Goal: Information Seeking & Learning: Compare options

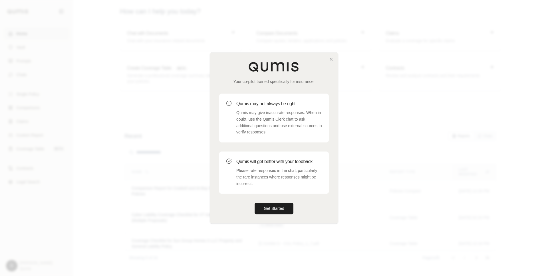
click at [286, 84] on p "Your co-pilot trained specifically for insurance." at bounding box center [274, 82] width 110 height 6
click at [282, 210] on button "Get Started" at bounding box center [274, 208] width 39 height 11
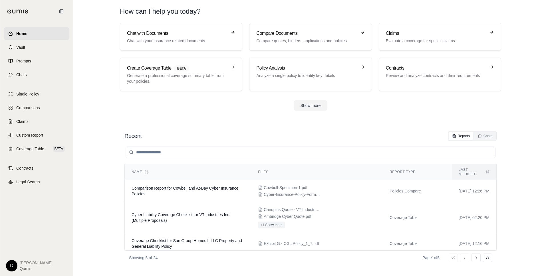
click at [248, 125] on section "Recent Reports Chats Name Files Report Type Last modified Comparison Report for…" at bounding box center [310, 198] width 471 height 156
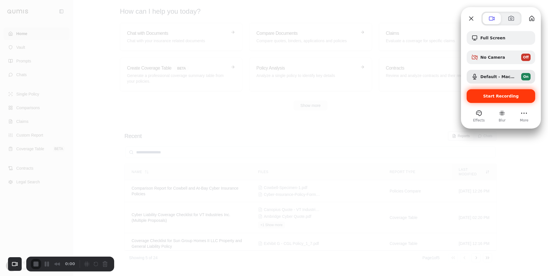
click at [489, 100] on div "Start Recording" at bounding box center [501, 96] width 69 height 14
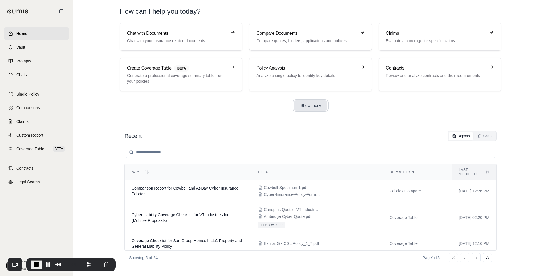
click at [315, 106] on button "Show more" at bounding box center [311, 105] width 34 height 10
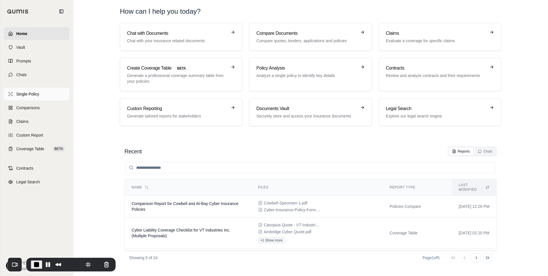
click at [23, 96] on span "Single Policy" at bounding box center [27, 94] width 23 height 6
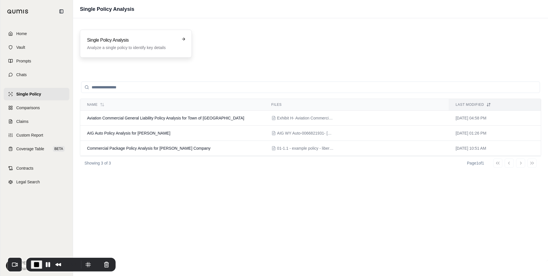
click at [135, 50] on p "Analyze a single policy to identify key details" at bounding box center [132, 48] width 90 height 6
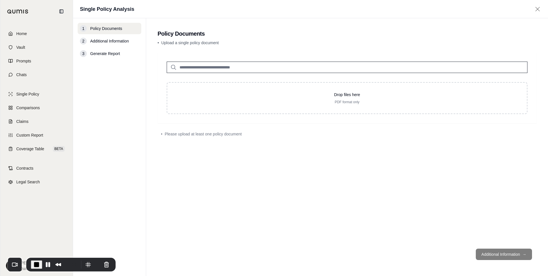
click at [196, 68] on input "search" at bounding box center [347, 67] width 361 height 11
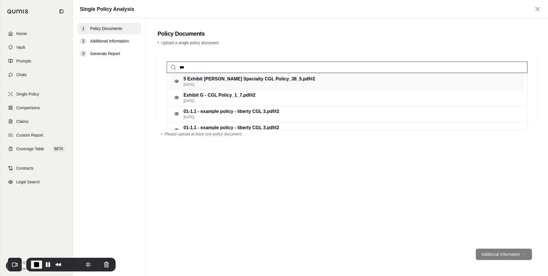
type input "***"
click at [219, 80] on p "5 Exhibit [PERSON_NAME] Specialty CGL Policy_38_5.pdf #2" at bounding box center [250, 79] width 132 height 7
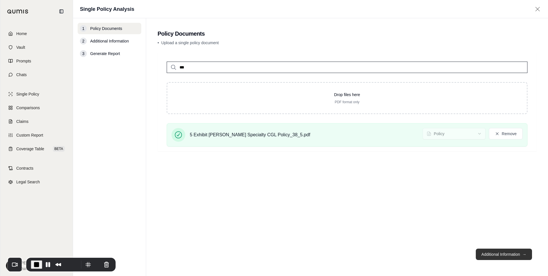
click at [493, 254] on button "Additional Information →" at bounding box center [504, 254] width 56 height 11
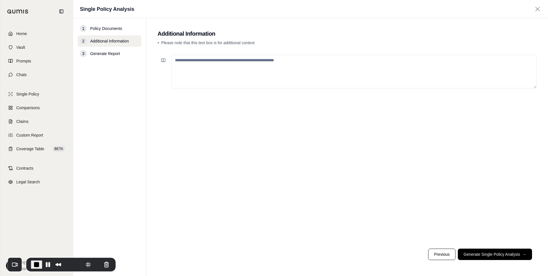
click at [244, 63] on textarea at bounding box center [353, 72] width 365 height 34
click at [162, 60] on icon at bounding box center [163, 60] width 5 height 5
click at [193, 66] on textarea at bounding box center [353, 72] width 365 height 34
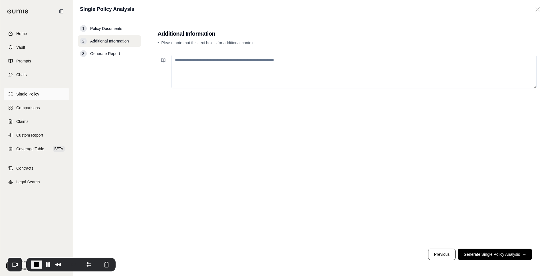
click at [33, 91] on link "Single Policy" at bounding box center [37, 94] width 66 height 13
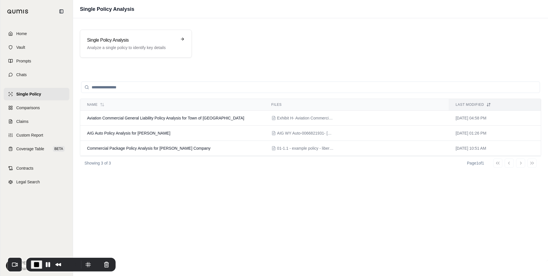
click at [161, 89] on input "search" at bounding box center [310, 87] width 459 height 11
click at [22, 33] on span "Home" at bounding box center [21, 34] width 11 height 6
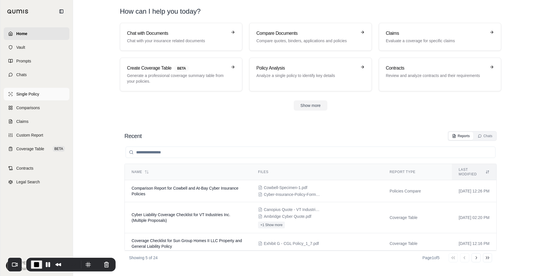
click at [45, 96] on link "Single Policy" at bounding box center [37, 94] width 66 height 13
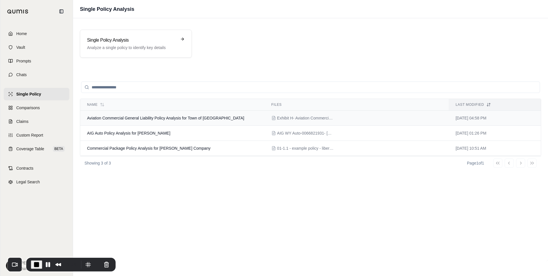
click at [155, 121] on td "Aviation Commercial General Liability Policy Analysis for Town of [GEOGRAPHIC_D…" at bounding box center [172, 118] width 184 height 15
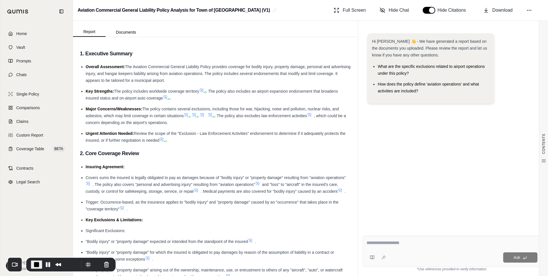
click at [188, 114] on icon at bounding box center [186, 115] width 5 height 5
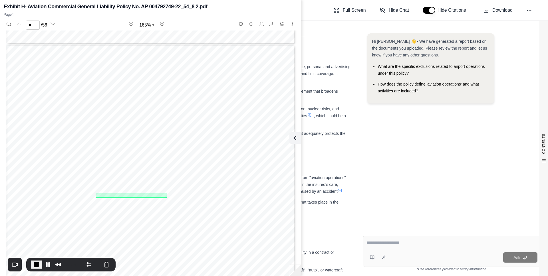
scroll to position [1122, 0]
type input "*"
click at [296, 139] on icon at bounding box center [294, 138] width 7 height 7
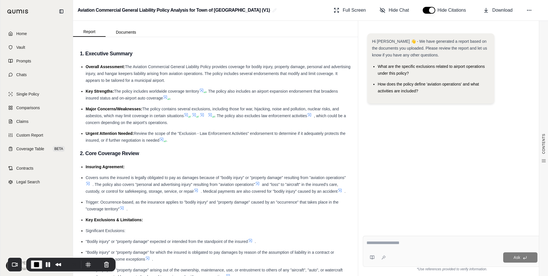
click at [211, 115] on icon at bounding box center [209, 115] width 3 height 3
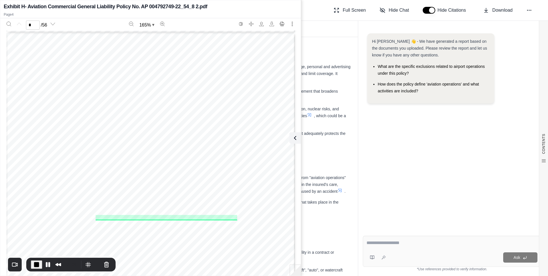
type input "*"
click at [294, 142] on button at bounding box center [293, 137] width 11 height 11
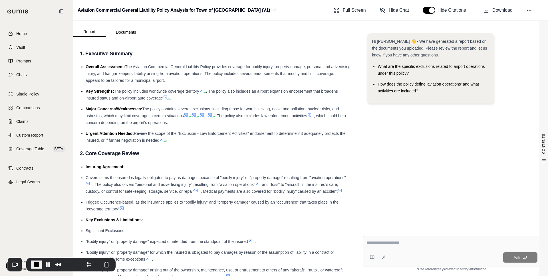
click at [168, 98] on icon at bounding box center [167, 98] width 3 height 3
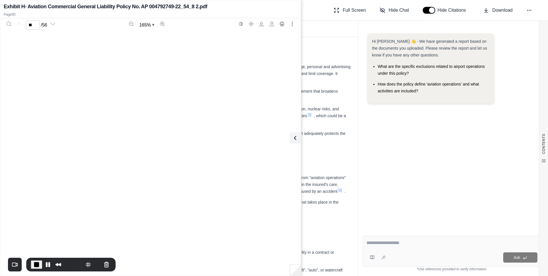
type input "**"
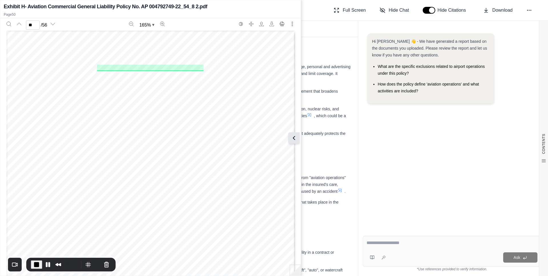
click at [296, 138] on icon at bounding box center [294, 138] width 7 height 7
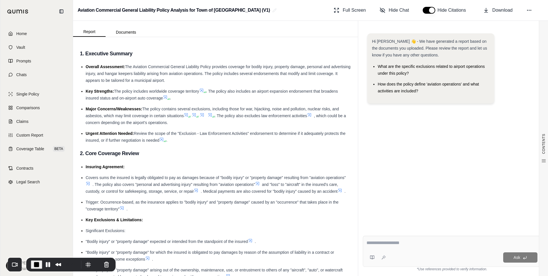
click at [381, 239] on div "Ask" at bounding box center [452, 251] width 178 height 31
click at [493, 11] on icon at bounding box center [529, 10] width 6 height 6
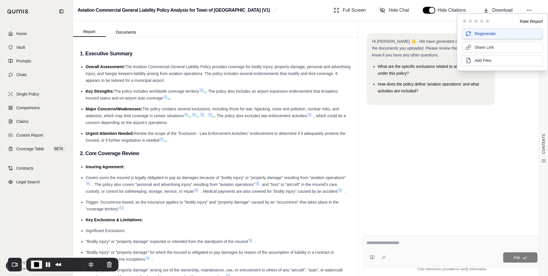
click at [493, 33] on button "Regenerate" at bounding box center [502, 33] width 81 height 11
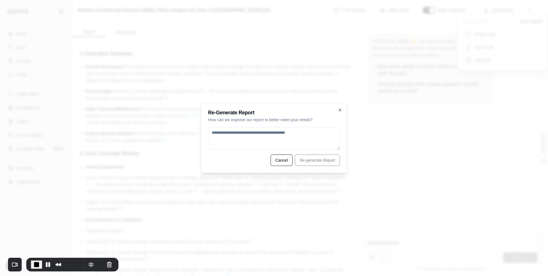
click at [337, 110] on h2 "Re-Generate Report" at bounding box center [274, 112] width 132 height 5
click at [341, 110] on icon "button" at bounding box center [340, 110] width 5 height 5
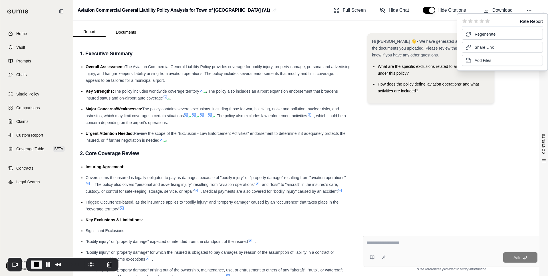
click at [387, 242] on textarea at bounding box center [452, 243] width 171 height 7
click at [409, 9] on span "Hide Chat" at bounding box center [399, 10] width 20 height 7
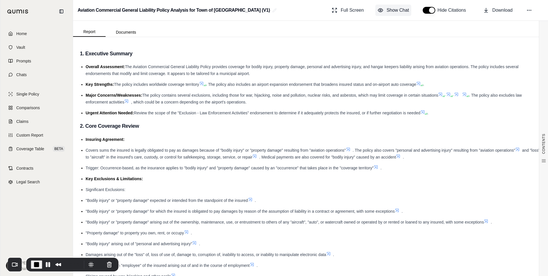
click at [409, 9] on span "Show Chat" at bounding box center [398, 10] width 22 height 7
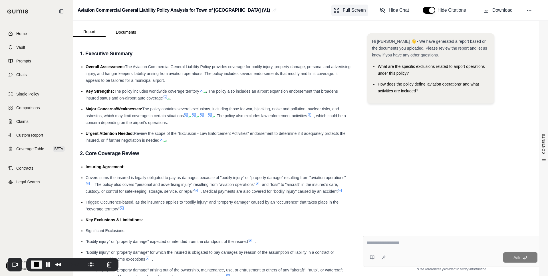
click at [368, 12] on button "Full Screen" at bounding box center [349, 10] width 37 height 11
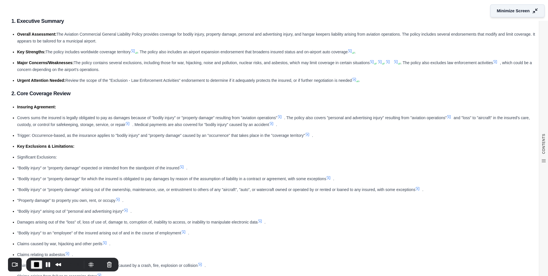
click at [493, 11] on span "Minimize Screen" at bounding box center [513, 11] width 33 height 6
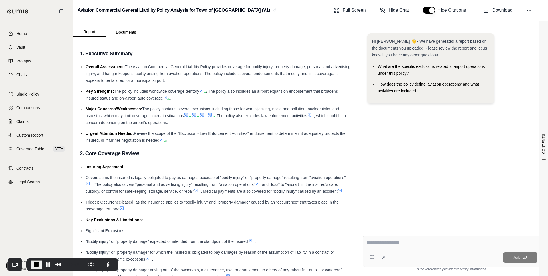
click at [433, 14] on div "Hide Citations" at bounding box center [446, 10] width 51 height 11
click at [431, 11] on button "button" at bounding box center [429, 10] width 13 height 7
click at [493, 10] on span "Download" at bounding box center [502, 10] width 20 height 7
click at [423, 9] on button "button" at bounding box center [429, 10] width 13 height 7
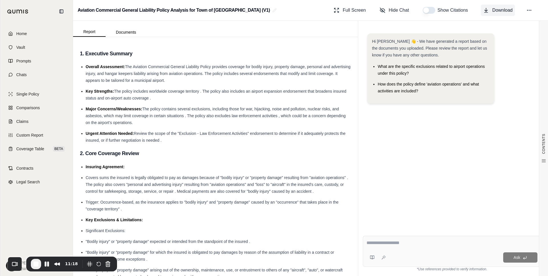
click at [489, 11] on icon at bounding box center [486, 10] width 6 height 6
click at [381, 246] on textarea at bounding box center [452, 243] width 171 height 7
type textarea "**********"
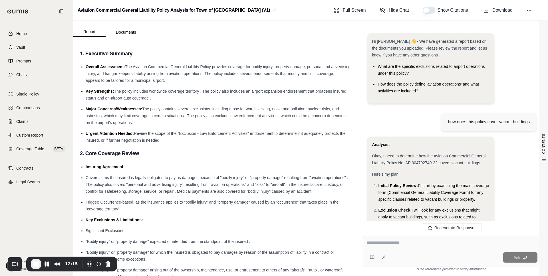
scroll to position [695, 0]
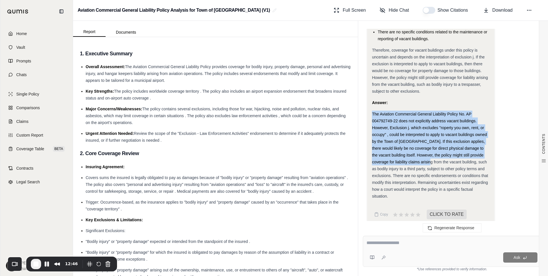
drag, startPoint x: 373, startPoint y: 114, endPoint x: 425, endPoint y: 160, distance: 69.8
click at [425, 160] on span "The Aviation Commercial General Liability Policy No. AP 004792749-22 does not e…" at bounding box center [430, 155] width 116 height 87
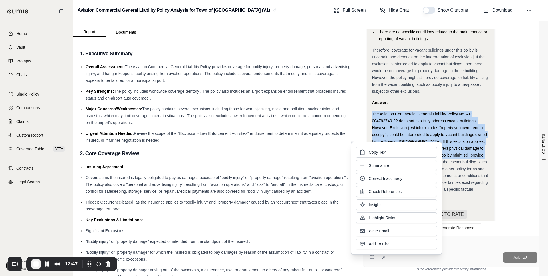
click at [467, 146] on span "The Aviation Commercial General Liability Policy No. AP 004792749-22 does not e…" at bounding box center [430, 155] width 116 height 87
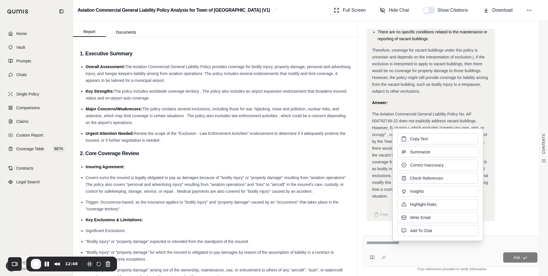
click at [436, 121] on span "The Aviation Commercial General Liability Policy No. AP 004792749-22 does not e…" at bounding box center [430, 155] width 116 height 87
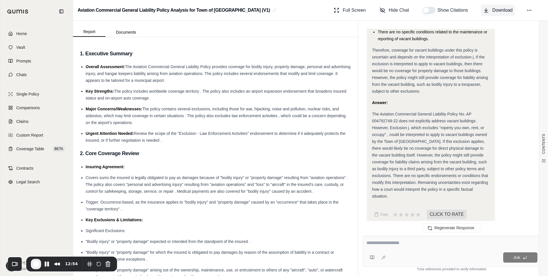
click at [493, 5] on button "Download" at bounding box center [498, 10] width 34 height 11
click at [401, 171] on div "The Aviation Commercial General Liability Policy No. AP 004792749-22 does not e…" at bounding box center [431, 155] width 118 height 89
click at [428, 77] on span "Therefore, coverage for vacant buildings under this policy is uncertain and dep…" at bounding box center [430, 71] width 116 height 46
click at [405, 83] on span "Therefore, coverage for vacant buildings under this policy is uncertain and dep…" at bounding box center [430, 71] width 116 height 46
click at [429, 71] on span "Therefore, coverage for vacant buildings under this policy is uncertain and dep…" at bounding box center [430, 71] width 116 height 46
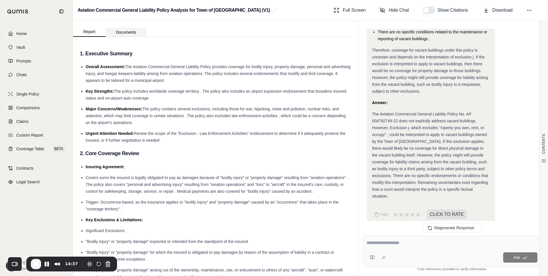
click at [124, 30] on button "Documents" at bounding box center [126, 32] width 41 height 9
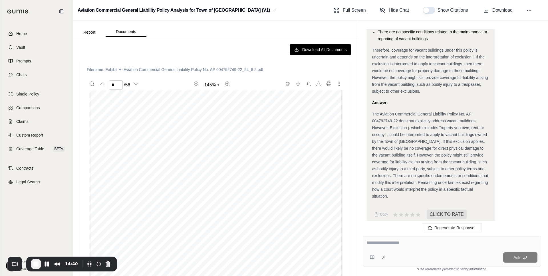
scroll to position [363, 0]
type input "*"
click at [89, 31] on button "Report" at bounding box center [89, 32] width 33 height 9
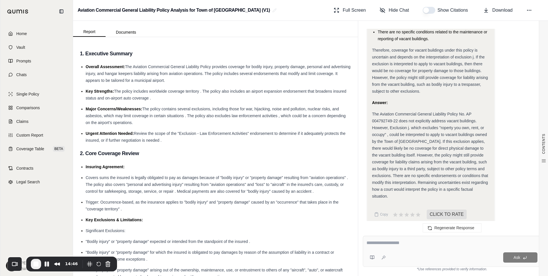
click at [493, 10] on div "Full Screen Hide Chat Show Citations Download" at bounding box center [437, 10] width 212 height 11
click at [493, 9] on icon at bounding box center [529, 10] width 6 height 6
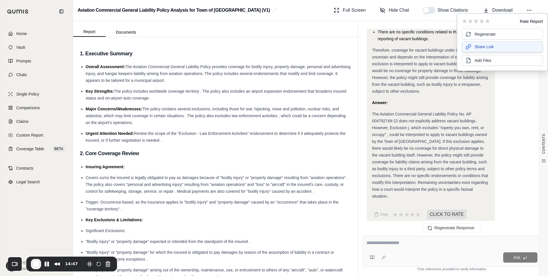
click at [493, 50] on button "Share Link" at bounding box center [502, 46] width 81 height 11
click at [126, 29] on button "Documents" at bounding box center [126, 32] width 41 height 9
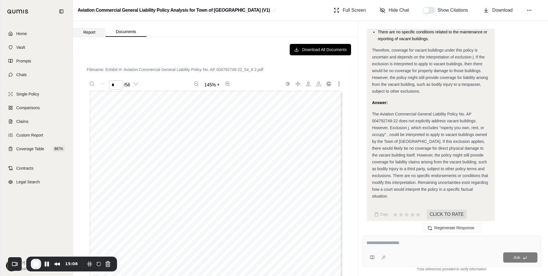
click at [85, 33] on button "Report" at bounding box center [89, 32] width 33 height 9
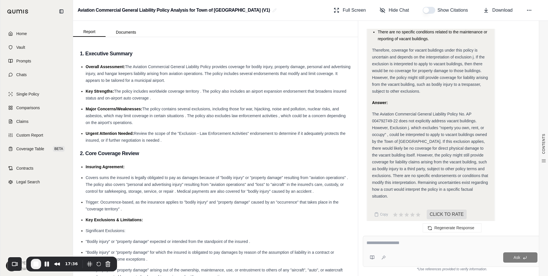
click at [123, 75] on span "The Aviation Commercial General Liability Policy provides coverage for bodily i…" at bounding box center [218, 74] width 265 height 18
click at [180, 122] on li "Major Concerns/Weaknesses: The policy contains several exclusions, including th…" at bounding box center [219, 116] width 266 height 21
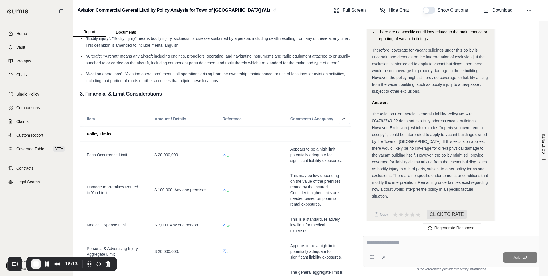
scroll to position [589, 0]
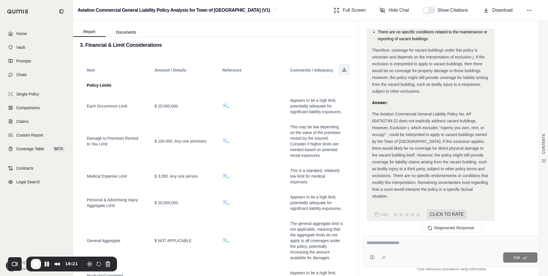
click at [344, 71] on icon at bounding box center [344, 69] width 5 height 5
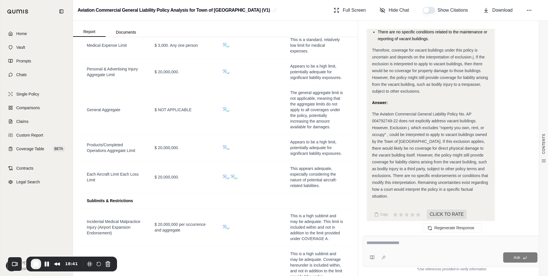
scroll to position [840, 0]
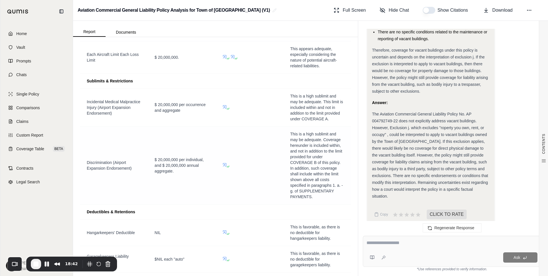
click at [297, 141] on span "This is a high sublimit and may be adequate. Coverage hereunder is included wit…" at bounding box center [316, 165] width 53 height 67
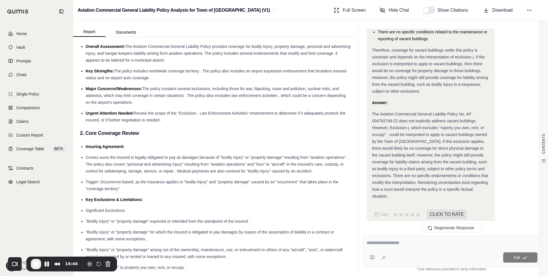
scroll to position [0, 0]
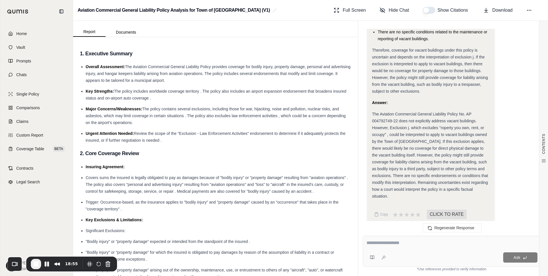
drag, startPoint x: 126, startPoint y: 67, endPoint x: 192, endPoint y: 80, distance: 67.6
click at [192, 80] on li "Overall Assessment: The Aviation Commercial General Liability Policy provides c…" at bounding box center [219, 73] width 266 height 21
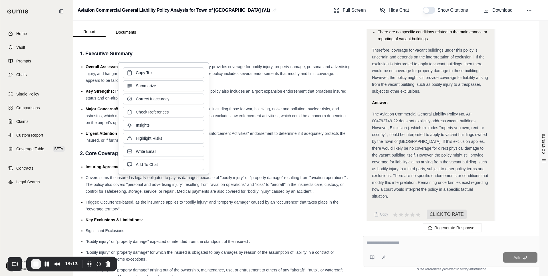
click at [258, 113] on li "Major Concerns/Weaknesses: The policy contains several exclusions, including th…" at bounding box center [219, 116] width 266 height 21
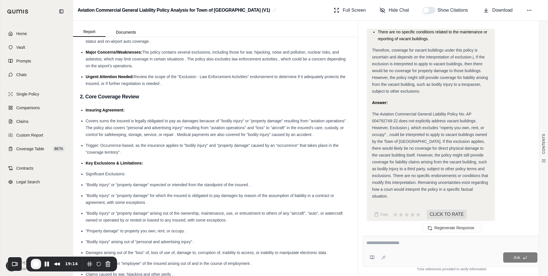
scroll to position [114, 0]
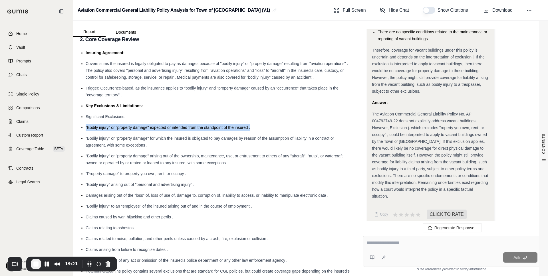
drag, startPoint x: 86, startPoint y: 128, endPoint x: 254, endPoint y: 130, distance: 168.5
click at [254, 130] on li ""Bodily injury" or "property damage" expected or intended from the standpoint o…" at bounding box center [219, 127] width 266 height 7
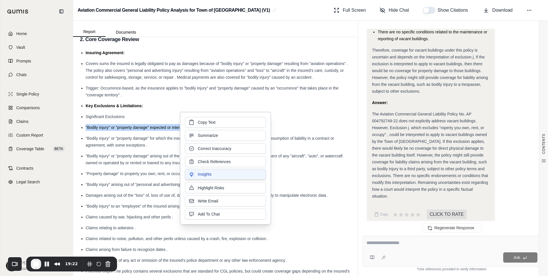
click at [202, 174] on span "Insights" at bounding box center [205, 175] width 14 height 6
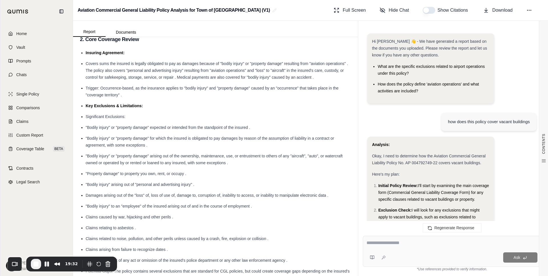
scroll to position [1927, 0]
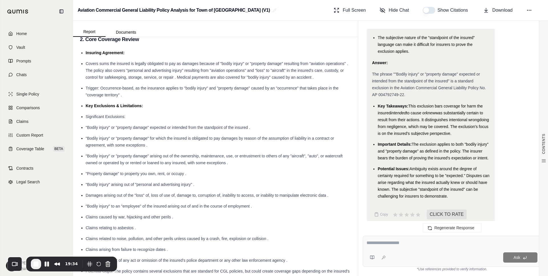
click at [397, 126] on span "was substantially certain to result from their actions. It distinguishes intent…" at bounding box center [433, 123] width 111 height 25
drag, startPoint x: 86, startPoint y: 128, endPoint x: 267, endPoint y: 129, distance: 181.6
click at [267, 129] on li ""Bodily injury" or "property damage" expected or intended from the standpoint o…" at bounding box center [219, 127] width 266 height 7
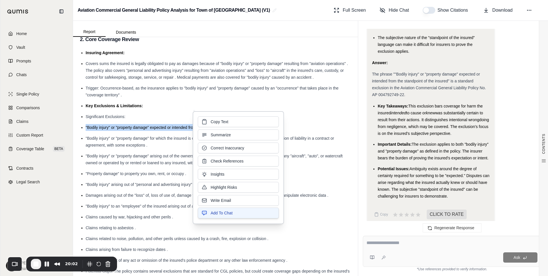
click at [237, 214] on button "Add To Chat" at bounding box center [238, 213] width 81 height 11
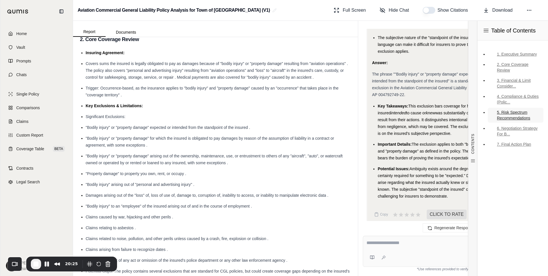
click at [493, 116] on link "5. Risk Spectrum Recommendations" at bounding box center [516, 115] width 56 height 15
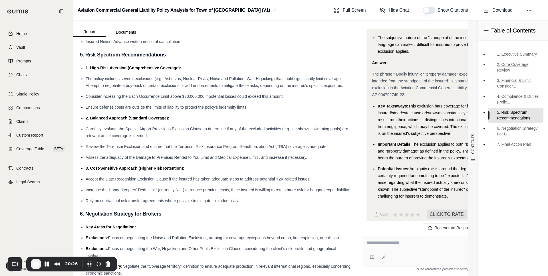
scroll to position [1362, 0]
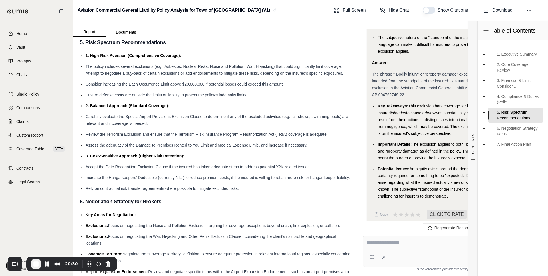
click at [486, 33] on icon at bounding box center [486, 31] width 6 height 6
click at [493, 132] on link "6. Negotiation Strategy For B..." at bounding box center [516, 131] width 56 height 15
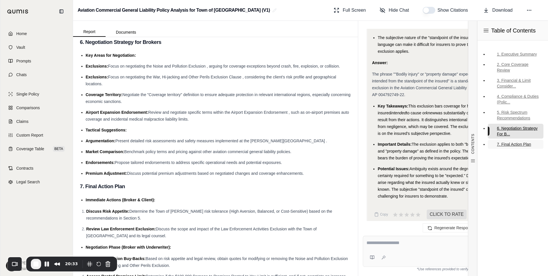
click at [493, 142] on link "7. Final Action Plan" at bounding box center [516, 144] width 56 height 9
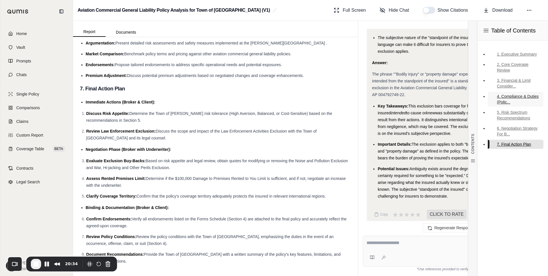
click at [493, 94] on link "4. Compliance & Duties (Polic..." at bounding box center [516, 99] width 56 height 15
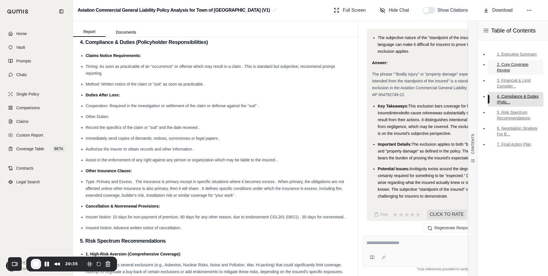
click at [493, 67] on link "2. Core Coverage Review" at bounding box center [516, 67] width 56 height 15
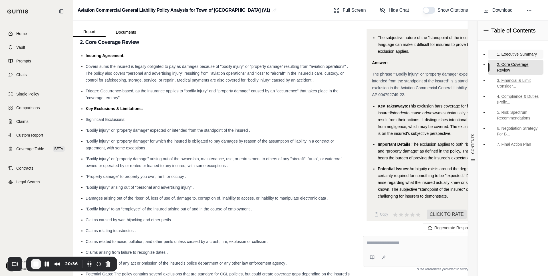
click at [493, 54] on link "1. Executive Summary" at bounding box center [516, 54] width 56 height 9
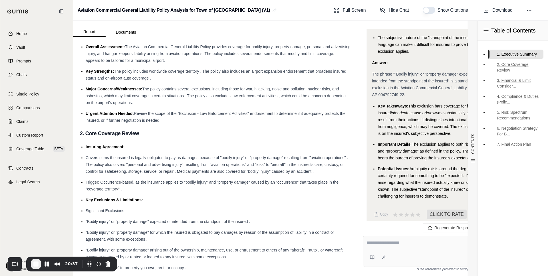
scroll to position [11, 0]
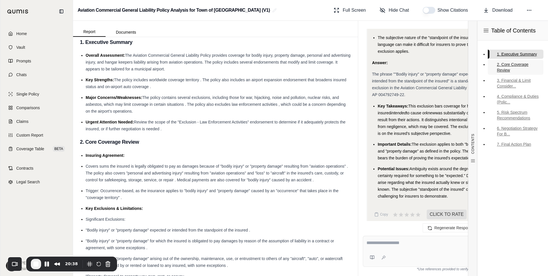
click at [493, 65] on link "2. Core Coverage Review" at bounding box center [516, 67] width 56 height 15
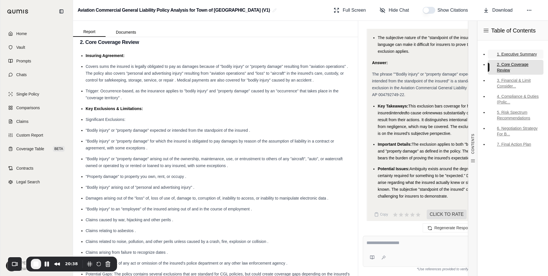
click at [493, 53] on link "1. Executive Summary" at bounding box center [516, 54] width 56 height 9
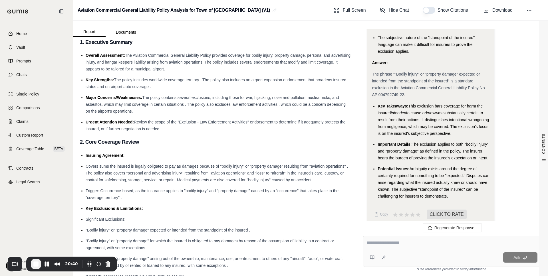
scroll to position [0, 0]
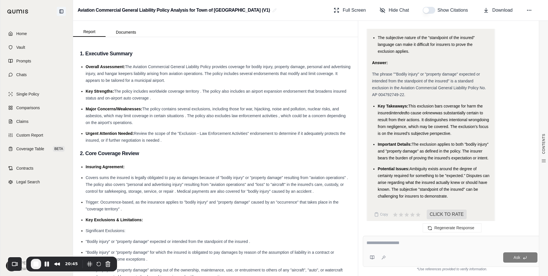
click at [62, 11] on icon at bounding box center [61, 11] width 5 height 5
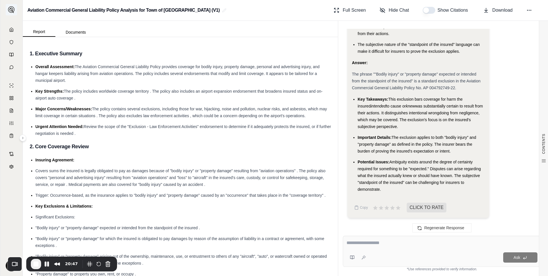
click at [11, 9] on img at bounding box center [11, 9] width 7 height 7
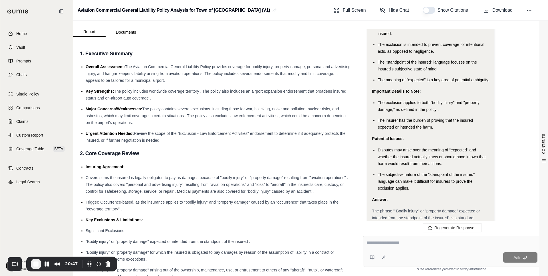
scroll to position [1927, 0]
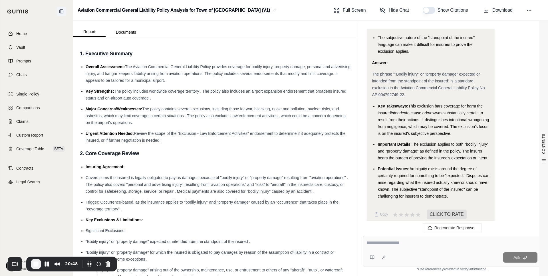
click at [63, 12] on icon at bounding box center [61, 11] width 5 height 5
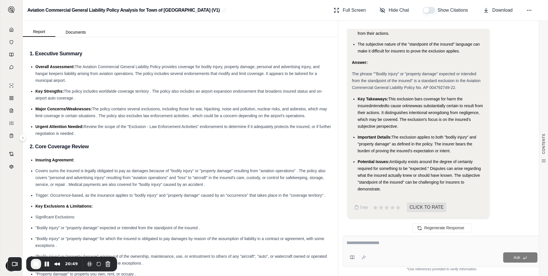
scroll to position [1790, 0]
click at [11, 9] on img at bounding box center [11, 9] width 7 height 7
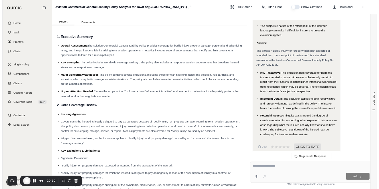
scroll to position [1927, 0]
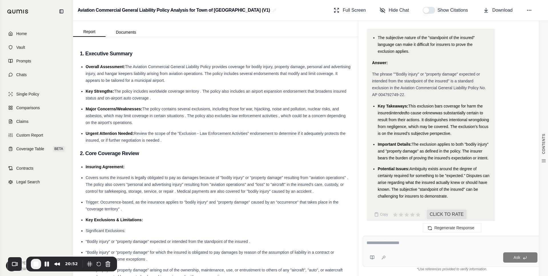
click at [163, 79] on span "The Aviation Commercial General Liability Policy provides coverage for bodily i…" at bounding box center [218, 74] width 265 height 18
click at [256, 139] on li "Urgent Attention Needed: Review the scope of the "Exclusion - Law Enforcement A…" at bounding box center [219, 137] width 266 height 14
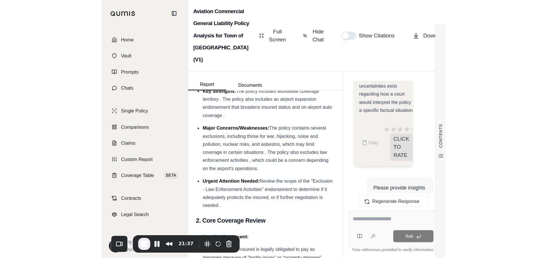
scroll to position [0, 0]
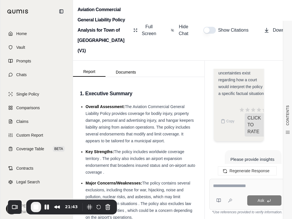
click at [156, 143] on span "The Aviation Commercial General Liability Policy provides coverage for bodily i…" at bounding box center [140, 123] width 108 height 39
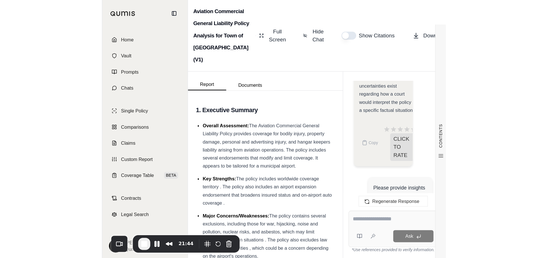
scroll to position [968, 0]
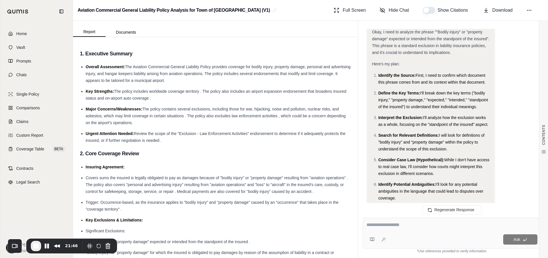
click at [269, 119] on li "Major Concerns/Weaknesses: The policy contains several exclusions, including th…" at bounding box center [219, 116] width 266 height 21
click at [261, 115] on span "The policy contains several exclusions, including those for war, hijacking, noi…" at bounding box center [216, 116] width 260 height 18
click at [245, 111] on span "The policy contains several exclusions, including those for war, hijacking, noi…" at bounding box center [216, 116] width 260 height 18
click at [246, 111] on span "The policy contains several exclusions, including those for war, hijacking, noi…" at bounding box center [216, 116] width 260 height 18
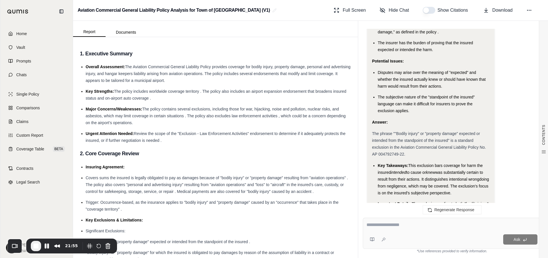
scroll to position [1946, 0]
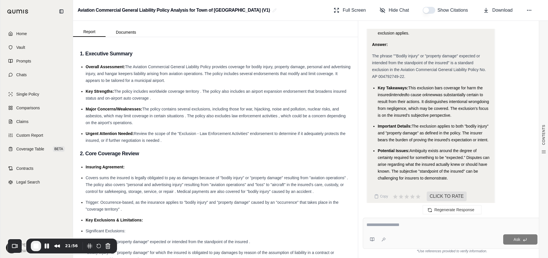
click at [422, 152] on span "Ambiguity exists around the degree of certainty required for something to be "e…" at bounding box center [434, 164] width 112 height 32
click at [194, 112] on li "Major Concerns/Weaknesses: The policy contains several exclusions, including th…" at bounding box center [219, 116] width 266 height 21
click at [37, 108] on span "Comparisons" at bounding box center [27, 108] width 23 height 6
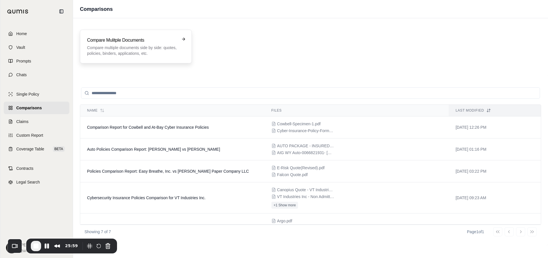
click at [120, 50] on p "Compare multiple documents side by side: quotes, policies, binders, application…" at bounding box center [132, 50] width 90 height 11
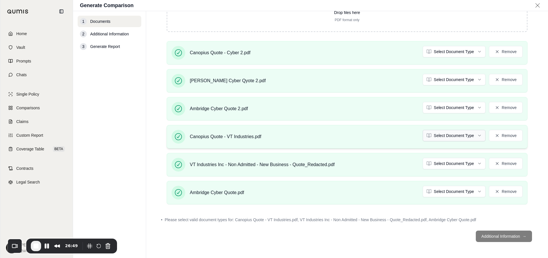
scroll to position [123, 0]
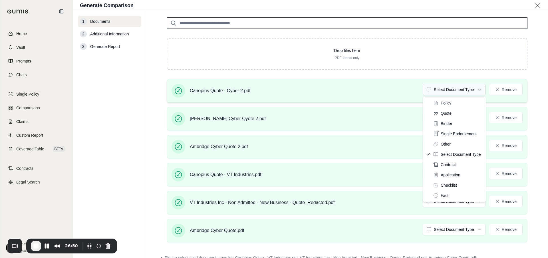
click at [452, 89] on html "Home Vault Prompts Chats Single Policy Comparisons Claims Custom Report Coverag…" at bounding box center [274, 129] width 548 height 258
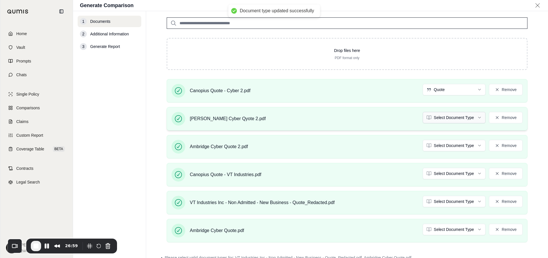
click at [445, 121] on html "Document type updated successfully Home Vault Prompts Chats Single Policy Compa…" at bounding box center [274, 129] width 548 height 258
click at [443, 147] on html "Document type updated successfully Document type updated successfully Home Vaul…" at bounding box center [274, 129] width 548 height 258
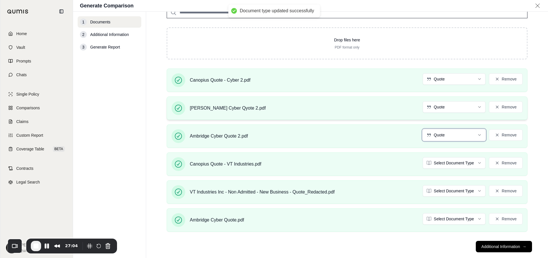
scroll to position [135, 0]
click at [446, 162] on html "Document type updated successfully Home Vault Prompts Chats Single Policy Compa…" at bounding box center [274, 129] width 548 height 258
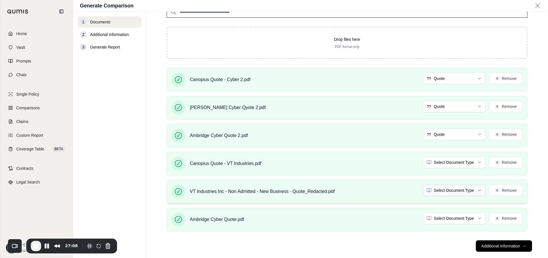
click at [450, 192] on html "Home Vault Prompts Chats Single Policy Comparisons Claims Custom Report Coverag…" at bounding box center [274, 129] width 548 height 258
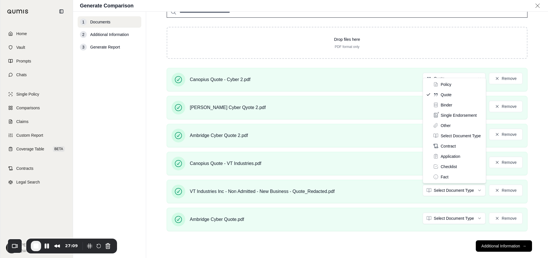
click at [424, 235] on html "Home Vault Prompts Chats Single Policy Comparisons Claims Custom Report Coverag…" at bounding box center [274, 129] width 548 height 258
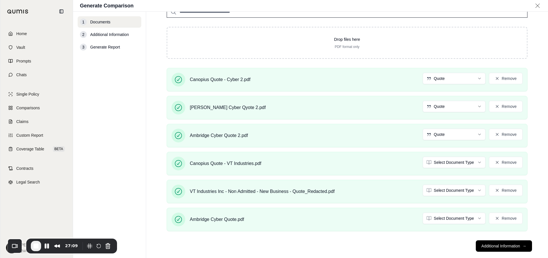
click at [435, 241] on footer "Additional Information →" at bounding box center [347, 246] width 379 height 21
click at [493, 248] on button "Additional Information →" at bounding box center [504, 245] width 56 height 11
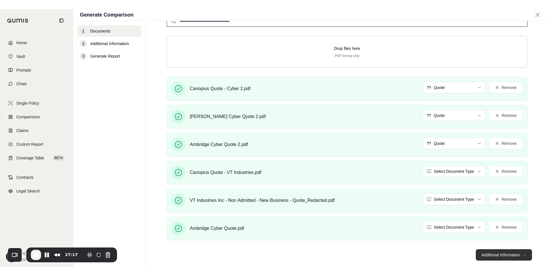
scroll to position [0, 0]
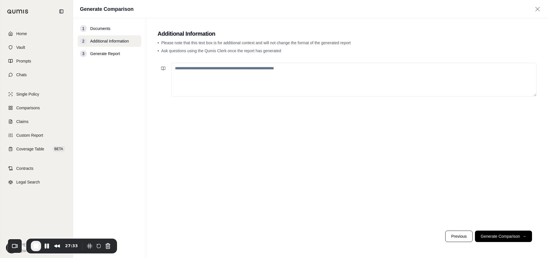
click at [255, 74] on textarea at bounding box center [353, 80] width 365 height 34
click at [30, 107] on span "Comparisons" at bounding box center [27, 108] width 23 height 6
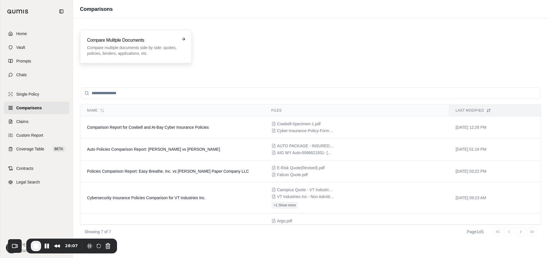
click at [140, 33] on div "Compare Mulitple Documents Compare multiple documents side by side: quotes, pol…" at bounding box center [136, 47] width 112 height 34
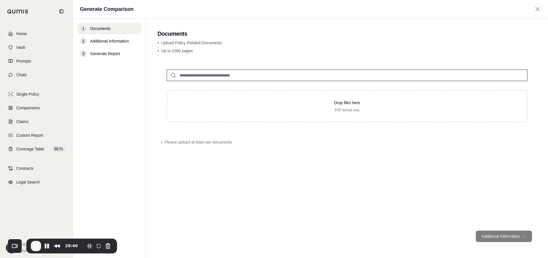
click at [181, 41] on span "Upload Policy Related Documents" at bounding box center [191, 43] width 61 height 5
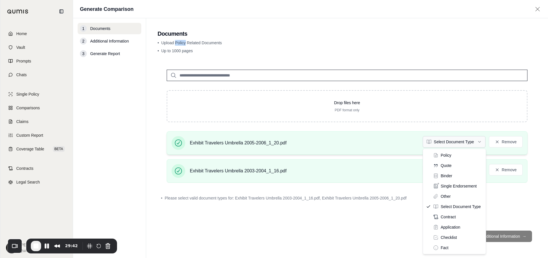
click at [452, 142] on html "Home Vault Prompts Chats Single Policy Comparisons Claims Custom Report Coverag…" at bounding box center [274, 129] width 548 height 258
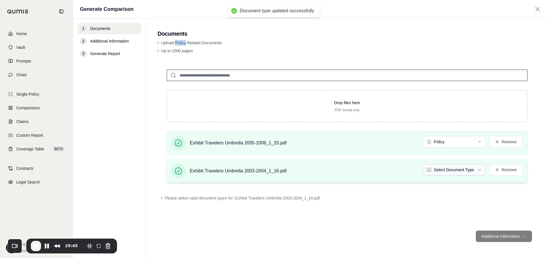
click at [449, 170] on html "Document type updated successfully Home Vault Prompts Chats Single Policy Compa…" at bounding box center [274, 129] width 548 height 258
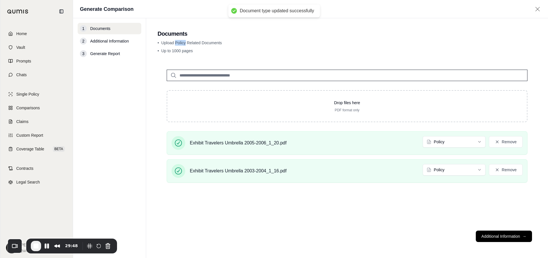
click at [442, 218] on div "Drop files here PDF format only Exhibit Travelers Umbrella 2005-2006_1_20.pdf P…" at bounding box center [347, 144] width 379 height 166
click at [493, 238] on button "Additional Information →" at bounding box center [504, 236] width 56 height 11
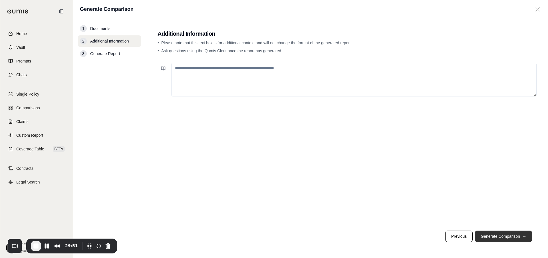
click at [493, 238] on button "Generate Comparison →" at bounding box center [503, 236] width 57 height 11
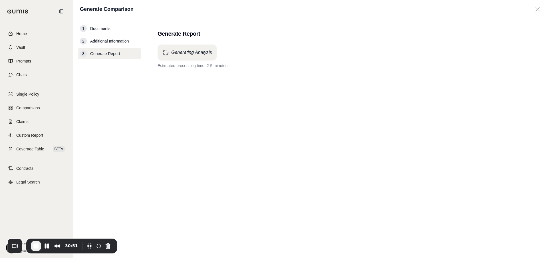
click at [304, 129] on div "Generating Analysis Estimated processing time: 2-5 minutes." at bounding box center [347, 141] width 379 height 193
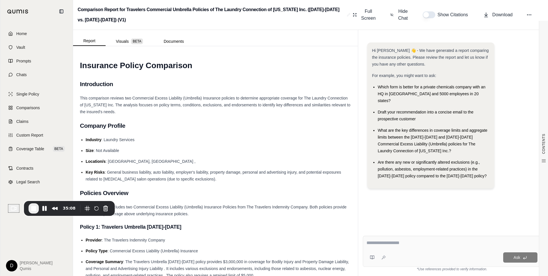
click at [193, 103] on span "This comparison reviews two Commercial Excess Liability (Umbrella) Insurance po…" at bounding box center [215, 105] width 271 height 18
click at [244, 114] on div "This comparison reviews two Commercial Excess Liability (Umbrella) Insurance po…" at bounding box center [215, 105] width 271 height 21
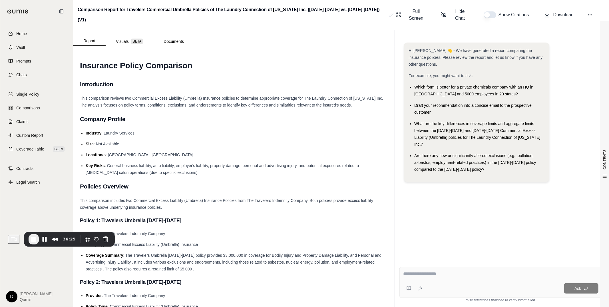
click at [492, 11] on button "button" at bounding box center [490, 14] width 13 height 7
type button "on"
click at [178, 130] on li "Industry : Laundry Services" at bounding box center [237, 133] width 302 height 7
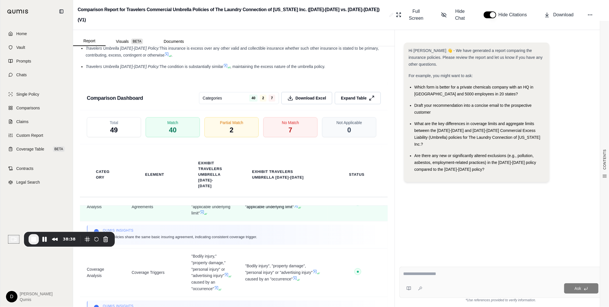
scroll to position [3, 0]
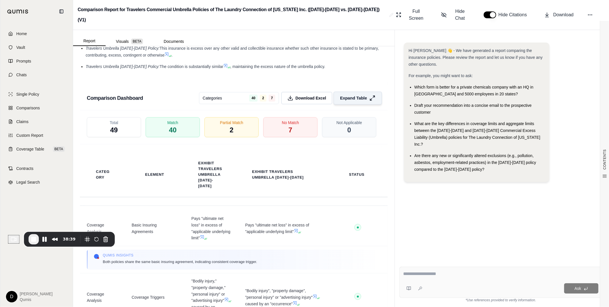
click at [359, 95] on span "Expand Table" at bounding box center [353, 98] width 27 height 6
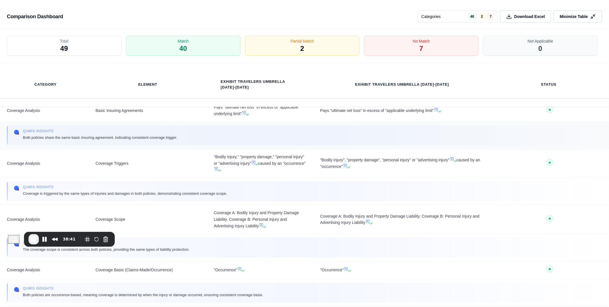
scroll to position [0, 0]
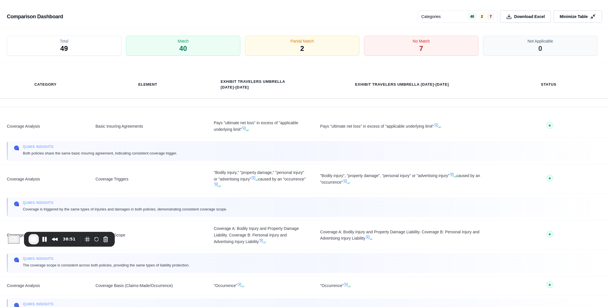
click at [434, 18] on html "Home Vault Prompts Chats Single Policy Comparisons Claims Custom Report Coverag…" at bounding box center [304, 153] width 609 height 307
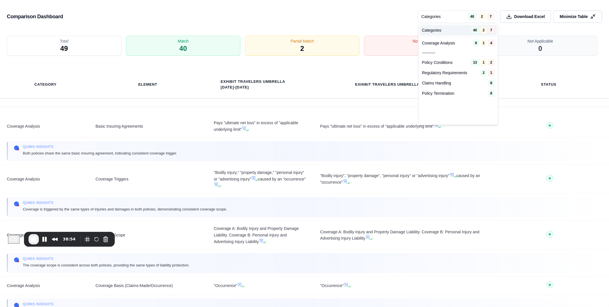
click at [442, 16] on html "Home Vault Prompts Chats Single Policy Comparisons Claims Custom Report Coverag…" at bounding box center [304, 153] width 609 height 307
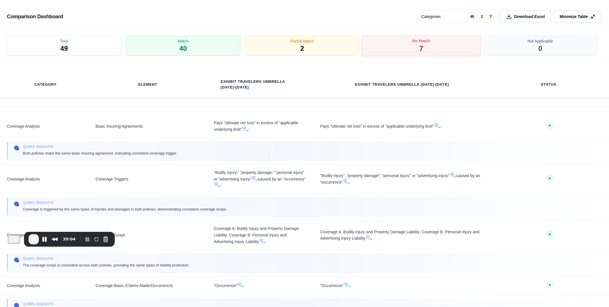
click at [410, 48] on div "No Match 7" at bounding box center [421, 45] width 120 height 21
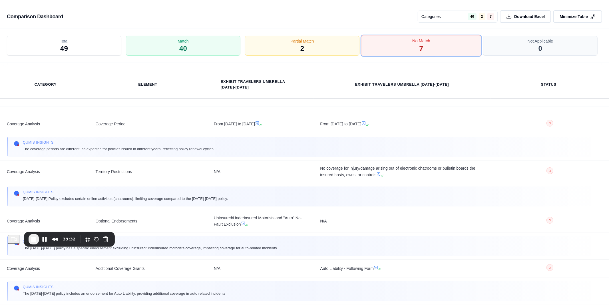
click at [417, 46] on div "No Match 7" at bounding box center [421, 45] width 120 height 21
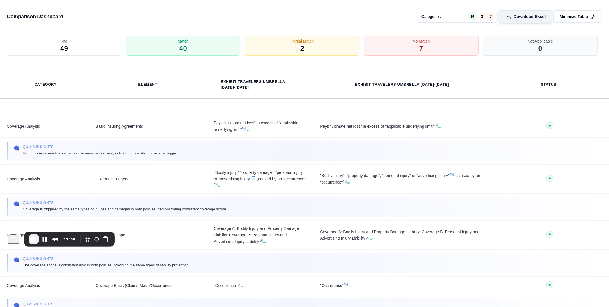
click at [493, 13] on button "Download Excel" at bounding box center [526, 16] width 54 height 13
click at [405, 39] on div "No Match 7" at bounding box center [421, 45] width 120 height 21
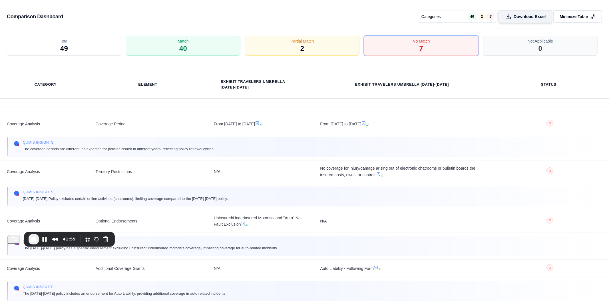
click at [493, 17] on span "Download Excel" at bounding box center [530, 17] width 32 height 6
click at [390, 42] on div "No Match 7" at bounding box center [421, 45] width 120 height 21
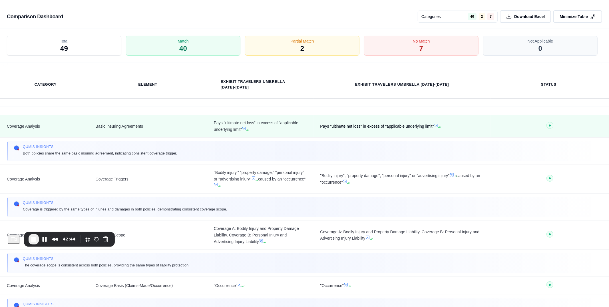
click at [402, 126] on span "Pays "ultimate net loss" in excess of "applicable underlying limit"" at bounding box center [402, 126] width 164 height 7
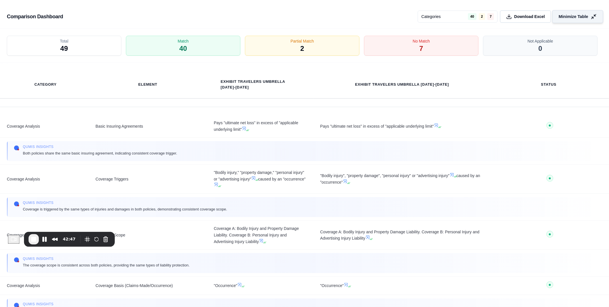
click at [493, 14] on span "Minimize Table" at bounding box center [573, 17] width 29 height 6
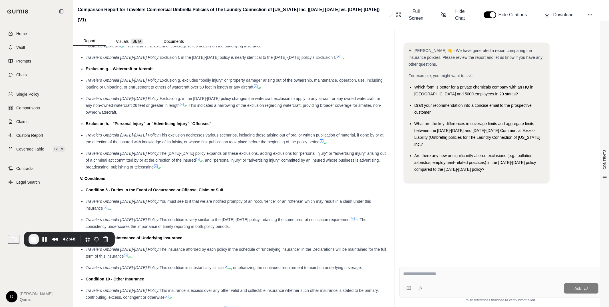
click at [274, 186] on div "Condition 5 - Duties in the Event of Occurrence or Offense, Claim or Suit" at bounding box center [237, 189] width 302 height 7
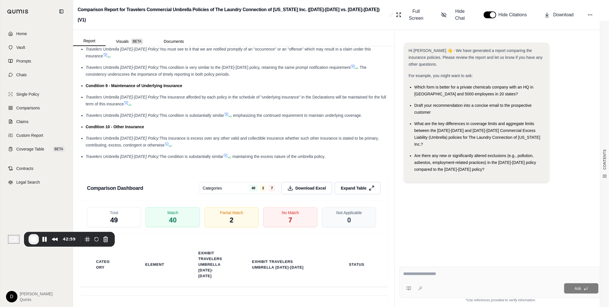
scroll to position [1006, 0]
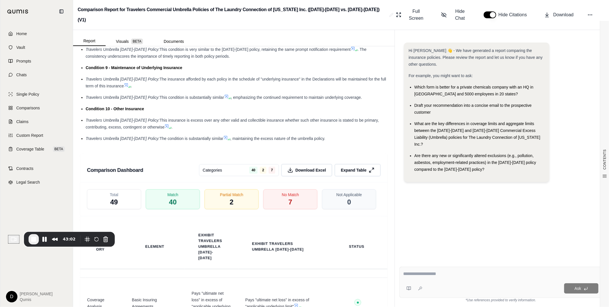
click at [449, 265] on textarea at bounding box center [501, 273] width 196 height 7
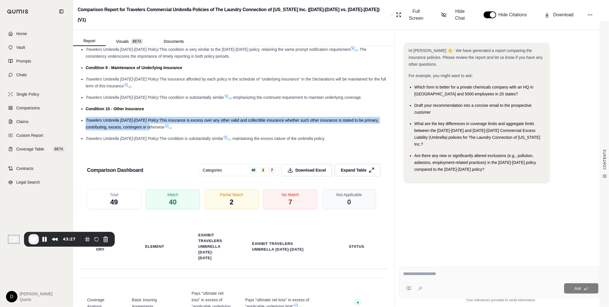
drag, startPoint x: 86, startPoint y: 104, endPoint x: 148, endPoint y: 110, distance: 62.8
click at [148, 117] on div "Travelers Umbrella [DATE]-[DATE] Policy: This insurance is excess over any othe…" at bounding box center [237, 124] width 302 height 14
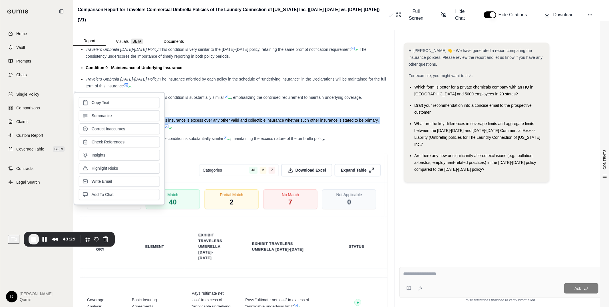
click at [200, 118] on span "This insurance is excess over any other valid and collectible insurance whether…" at bounding box center [232, 123] width 293 height 11
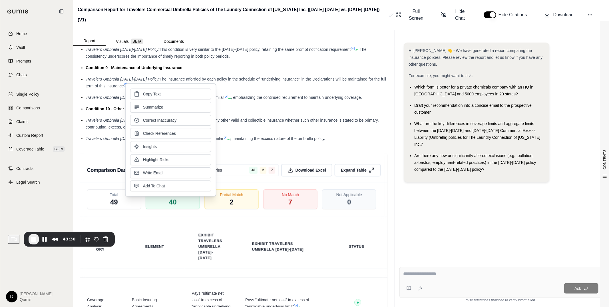
click at [238, 118] on span "This insurance is excess over any other valid and collectible insurance whether…" at bounding box center [232, 123] width 293 height 11
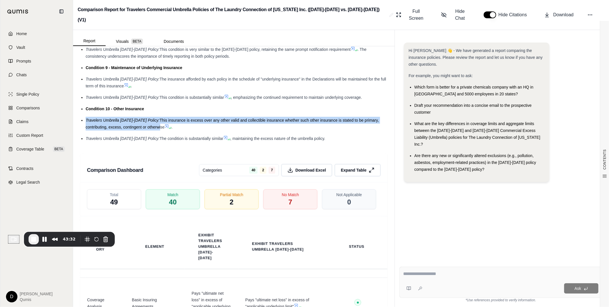
drag, startPoint x: 86, startPoint y: 104, endPoint x: 159, endPoint y: 110, distance: 73.4
click at [159, 117] on div "Travelers Umbrella [DATE]-[DATE] Policy: This insurance is excess over any othe…" at bounding box center [237, 124] width 302 height 14
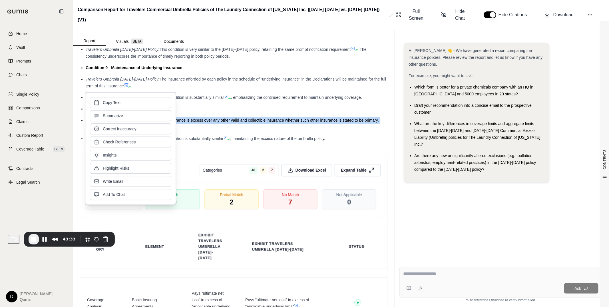
click at [200, 118] on span "This insurance is excess over any other valid and collectible insurance whether…" at bounding box center [232, 123] width 293 height 11
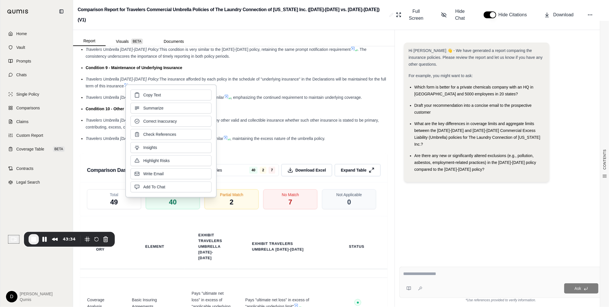
click at [118, 118] on span "This insurance is excess over any other valid and collectible insurance whether…" at bounding box center [232, 123] width 293 height 11
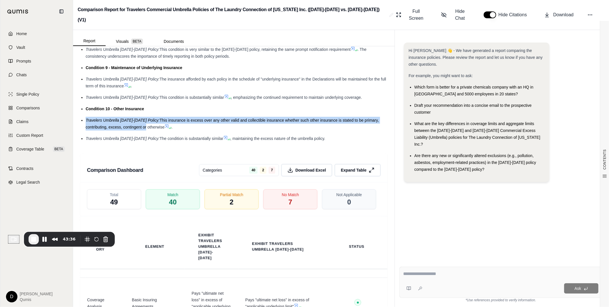
drag, startPoint x: 86, startPoint y: 104, endPoint x: 145, endPoint y: 111, distance: 59.7
click at [145, 117] on div "Travelers Umbrella [DATE]-[DATE] Policy: This insurance is excess over any othe…" at bounding box center [237, 124] width 302 height 14
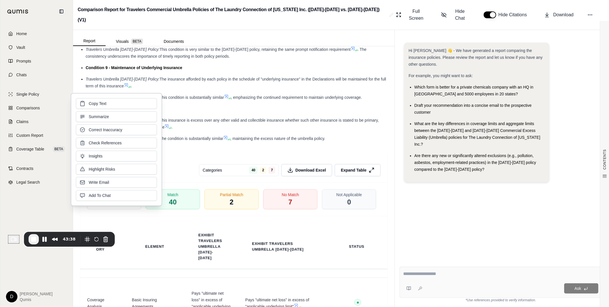
click at [197, 95] on span "This condition is substantially similar" at bounding box center [192, 97] width 65 height 5
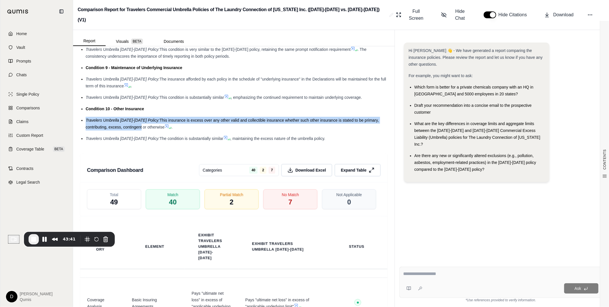
drag, startPoint x: 86, startPoint y: 104, endPoint x: 139, endPoint y: 112, distance: 53.8
click at [139, 117] on div "Travelers Umbrella [DATE]-[DATE] Policy: This insurance is excess over any othe…" at bounding box center [237, 124] width 302 height 14
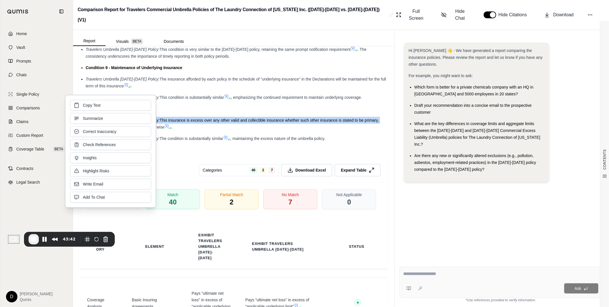
click at [197, 118] on span "This insurance is excess over any other valid and collectible insurance whether…" at bounding box center [232, 123] width 293 height 11
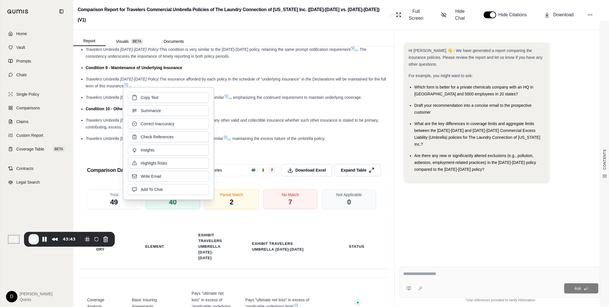
click at [238, 117] on div "Travelers Umbrella [DATE]-[DATE] Policy: This insurance is excess over any othe…" at bounding box center [237, 124] width 302 height 14
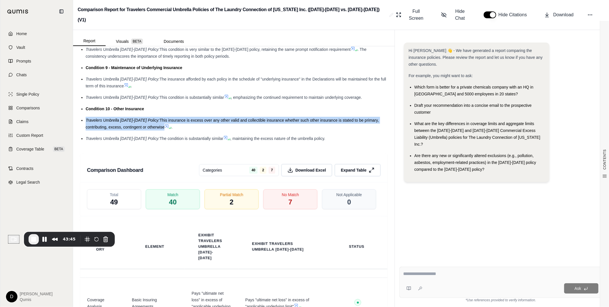
drag, startPoint x: 87, startPoint y: 103, endPoint x: 167, endPoint y: 112, distance: 80.8
click at [167, 117] on div "Travelers Umbrella [DATE]-[DATE] Policy: This insurance is excess over any othe…" at bounding box center [237, 124] width 302 height 14
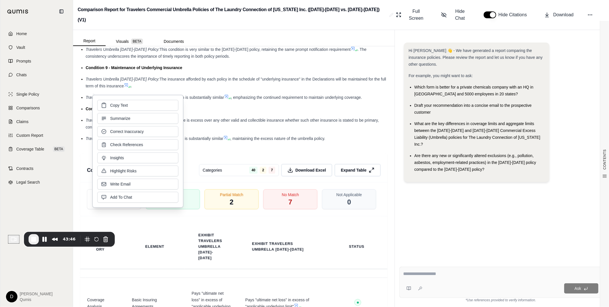
click at [244, 95] on span ", emphasizing the continued requirement to maintain underlying coverage." at bounding box center [296, 97] width 131 height 5
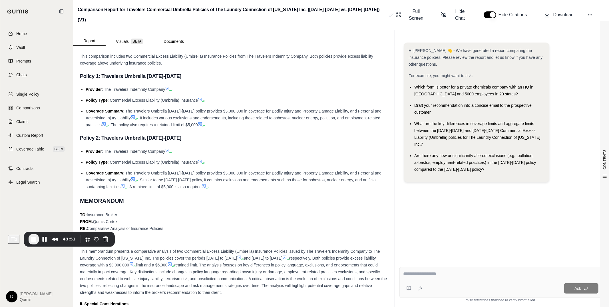
scroll to position [0, 0]
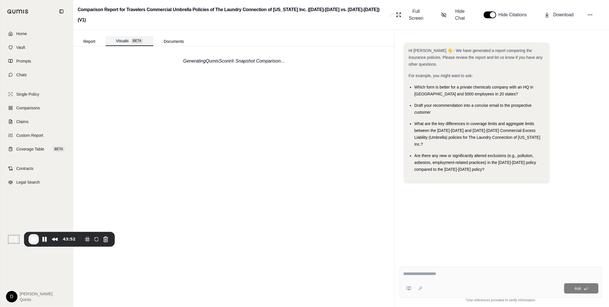
click at [126, 36] on button "Visuals BETA" at bounding box center [130, 41] width 48 height 10
click at [27, 106] on span "Comparisons" at bounding box center [27, 108] width 23 height 6
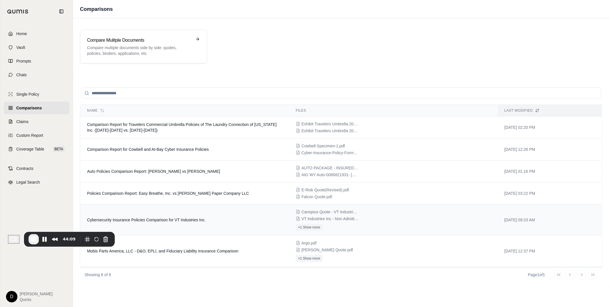
click at [158, 218] on span "Cybersecurity Insurance Policies Comparison for VT Industries Inc." at bounding box center [146, 220] width 118 height 5
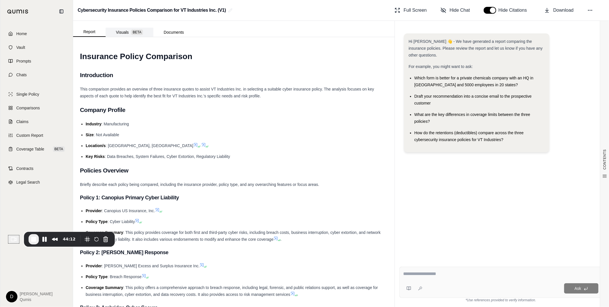
click at [136, 32] on span "BETA" at bounding box center [137, 32] width 12 height 6
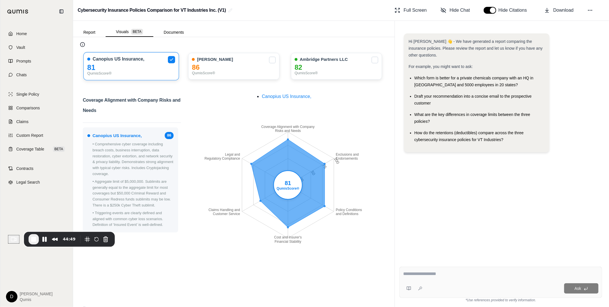
scroll to position [21, 0]
click at [405, 7] on span "Full Screen" at bounding box center [415, 10] width 23 height 7
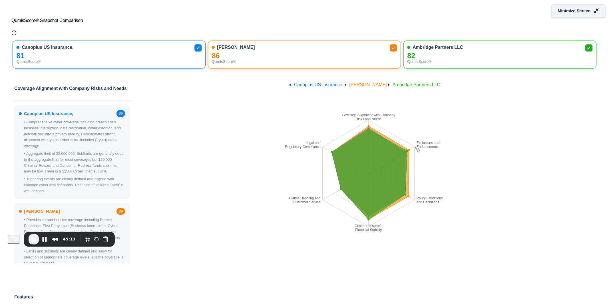
click at [493, 13] on span "Minimize Screen" at bounding box center [574, 11] width 33 height 6
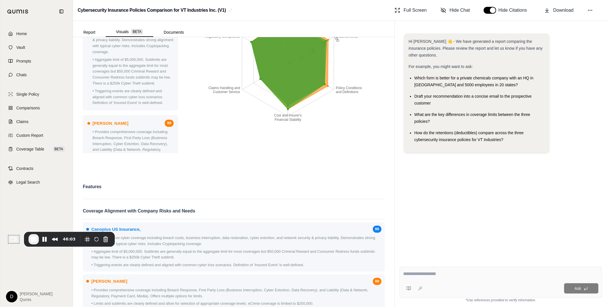
scroll to position [0, 0]
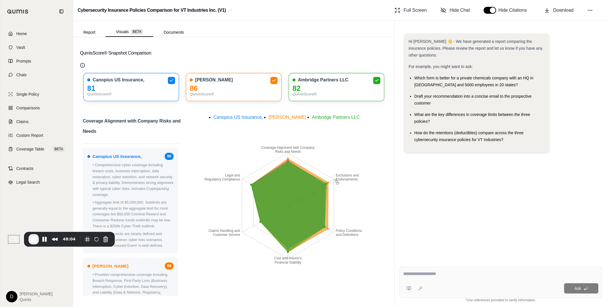
click at [147, 129] on h2 "Coverage Alignment with Company Risks and Needs" at bounding box center [132, 128] width 98 height 24
click at [169, 25] on div "Report Visuals BETA Documents" at bounding box center [133, 30] width 121 height 11
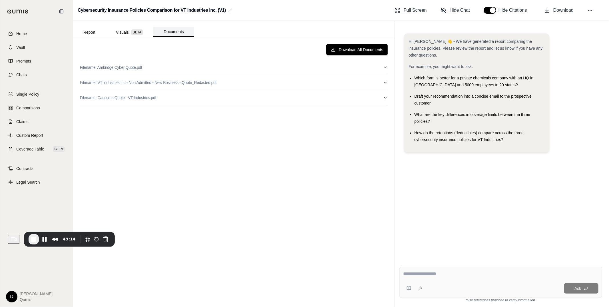
click at [169, 36] on button "Documents" at bounding box center [173, 32] width 41 height 10
click at [83, 33] on button "Report" at bounding box center [89, 32] width 33 height 9
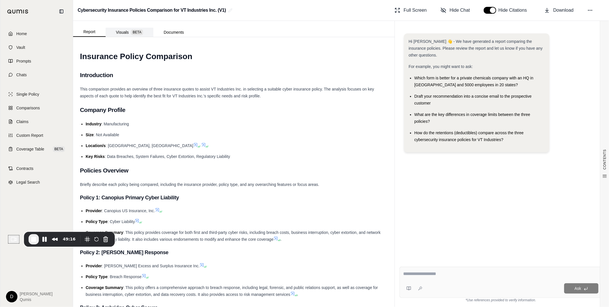
click at [112, 34] on button "Visuals BETA" at bounding box center [130, 32] width 48 height 9
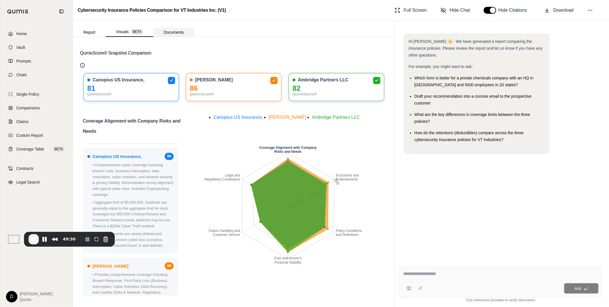
click at [155, 36] on button "Documents" at bounding box center [173, 32] width 41 height 9
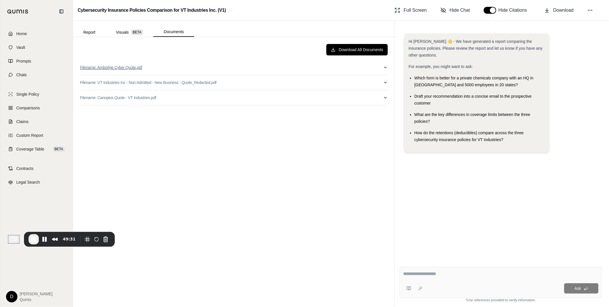
click at [181, 65] on button "Filename: Ambridge Cyber Quote.pdf" at bounding box center [234, 67] width 308 height 15
click at [186, 82] on p "Filename: VT Industries Inc - Non Admitted - New Business - Quote_Redacted.pdf" at bounding box center [148, 83] width 136 height 6
click at [169, 65] on button "Filename: Ambridge Cyber Quote.pdf" at bounding box center [234, 67] width 308 height 15
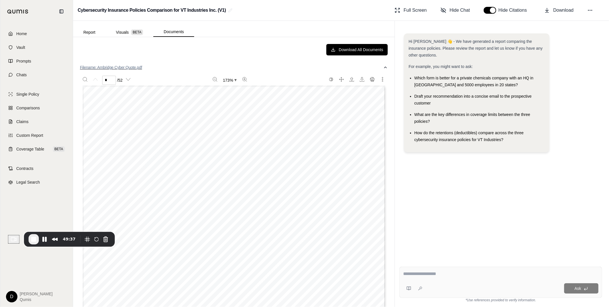
click at [169, 65] on button "Filename: Ambridge Cyber Quote.pdf" at bounding box center [234, 67] width 308 height 15
click at [181, 66] on button "Filename: Ambridge Cyber Quote.pdf" at bounding box center [234, 67] width 308 height 15
type input "*"
click at [184, 79] on div "173 %" at bounding box center [229, 80] width 193 height 11
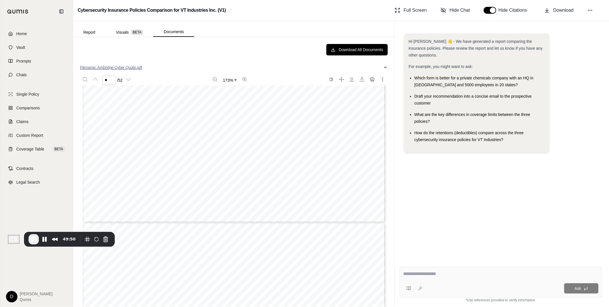
click at [173, 69] on button "Filename: Ambridge Cyber Quote.pdf" at bounding box center [234, 67] width 308 height 15
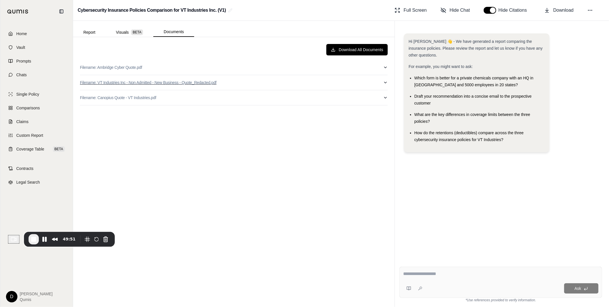
click at [196, 80] on p "Filename: VT Industries Inc - Non Admitted - New Business - Quote_Redacted.pdf" at bounding box center [148, 83] width 136 height 6
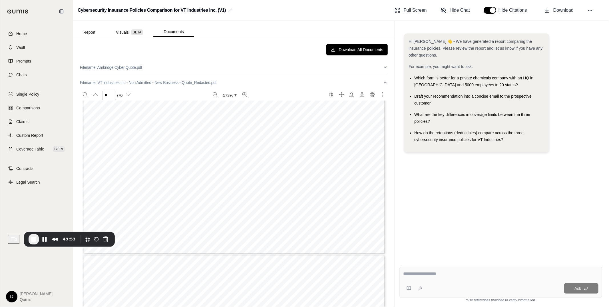
type input "*"
click at [181, 83] on p "Filename: VT Industries Inc - Non Admitted - New Business - Quote_Redacted.pdf" at bounding box center [148, 83] width 136 height 6
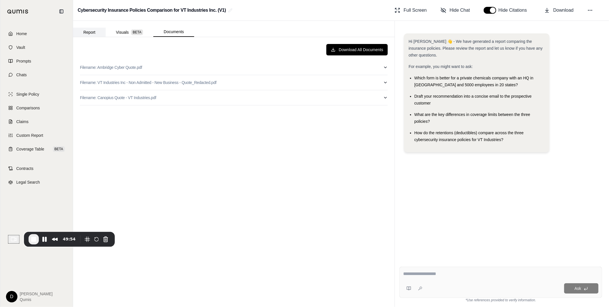
click at [86, 29] on button "Report" at bounding box center [89, 32] width 33 height 9
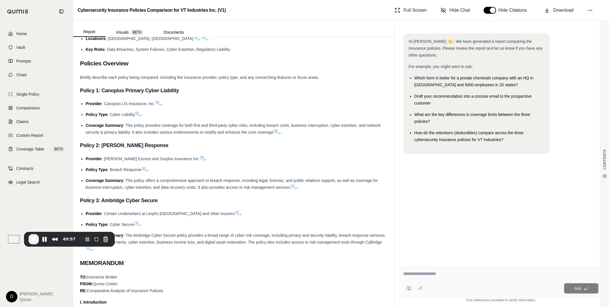
scroll to position [0, 0]
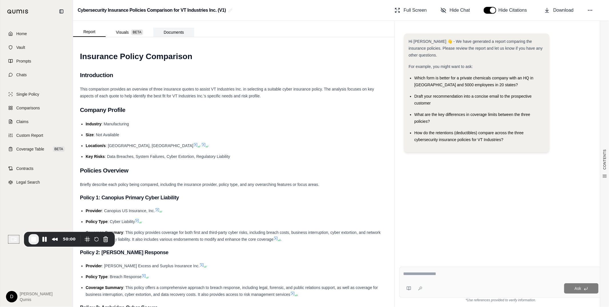
click at [176, 32] on button "Documents" at bounding box center [173, 32] width 41 height 9
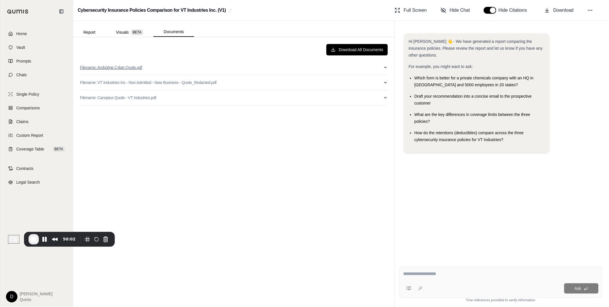
click at [178, 69] on button "Filename: Ambridge Cyber Quote.pdf" at bounding box center [234, 67] width 308 height 15
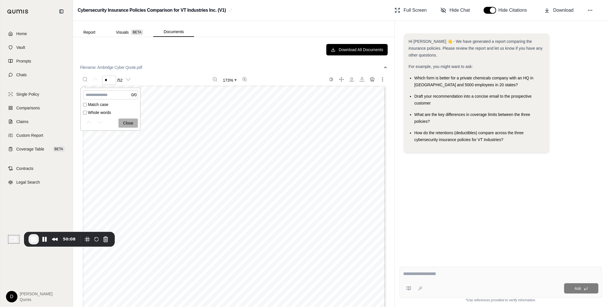
click at [169, 141] on div "Cyber Secur e VT Industries Inc your quote bridging the gap with cyber secure" at bounding box center [234, 281] width 303 height 392
click at [130, 121] on button "Close" at bounding box center [127, 122] width 19 height 9
click at [169, 60] on button "Filename: Ambridge Cyber Quote.pdf" at bounding box center [234, 67] width 308 height 15
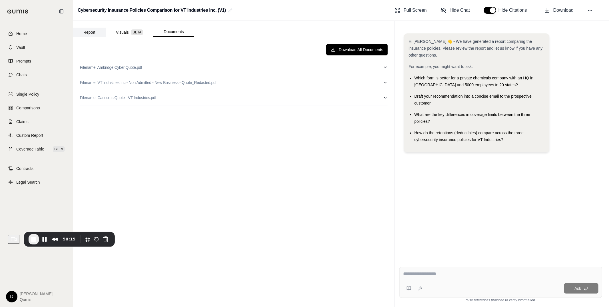
click at [91, 28] on button "Report" at bounding box center [89, 32] width 33 height 9
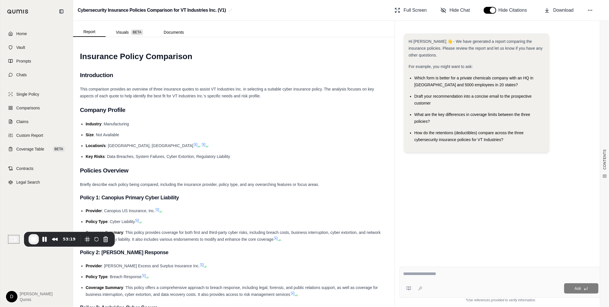
click at [35, 242] on span "End Recording" at bounding box center [33, 239] width 7 height 7
click at [200, 156] on span ": Data Breaches, System Failures, Cyber Extortion, Regulatory Liability" at bounding box center [167, 156] width 125 height 5
click at [216, 184] on span "Briefly describe each policy being compared, including the insurance provider, …" at bounding box center [199, 184] width 239 height 5
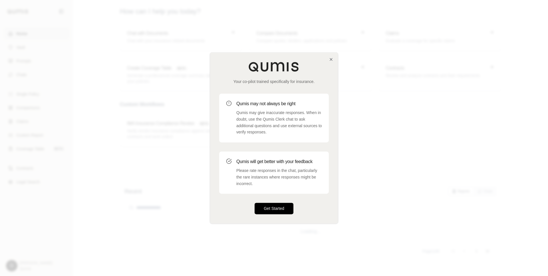
click at [270, 209] on button "Get Started" at bounding box center [274, 208] width 39 height 11
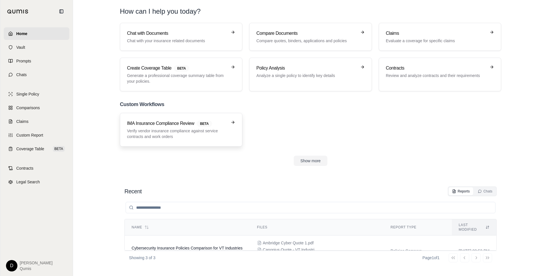
click at [175, 126] on h3 "IMA Insurance Compliance Review BETA" at bounding box center [177, 123] width 100 height 7
